Goal: Entertainment & Leisure: Consume media (video, audio)

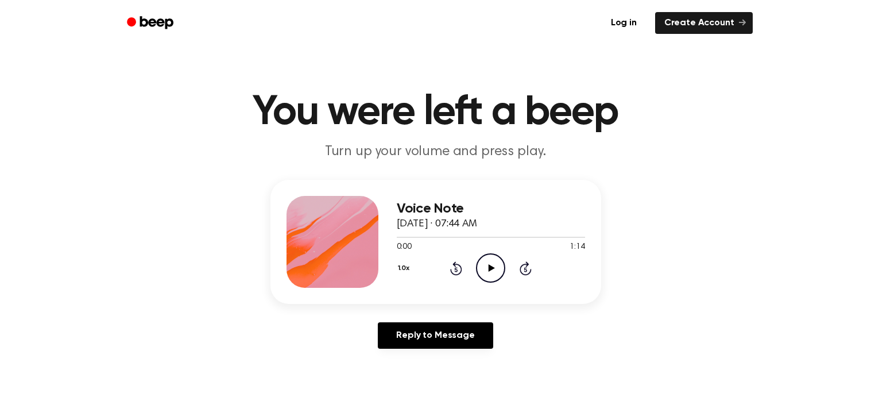
click at [493, 269] on icon "Play Audio" at bounding box center [490, 267] width 29 height 29
click at [492, 271] on icon "Play Audio" at bounding box center [490, 267] width 29 height 29
click at [492, 269] on icon at bounding box center [492, 267] width 6 height 7
click at [497, 266] on icon "Play Audio" at bounding box center [490, 267] width 29 height 29
